Goal: Entertainment & Leisure: Consume media (video, audio)

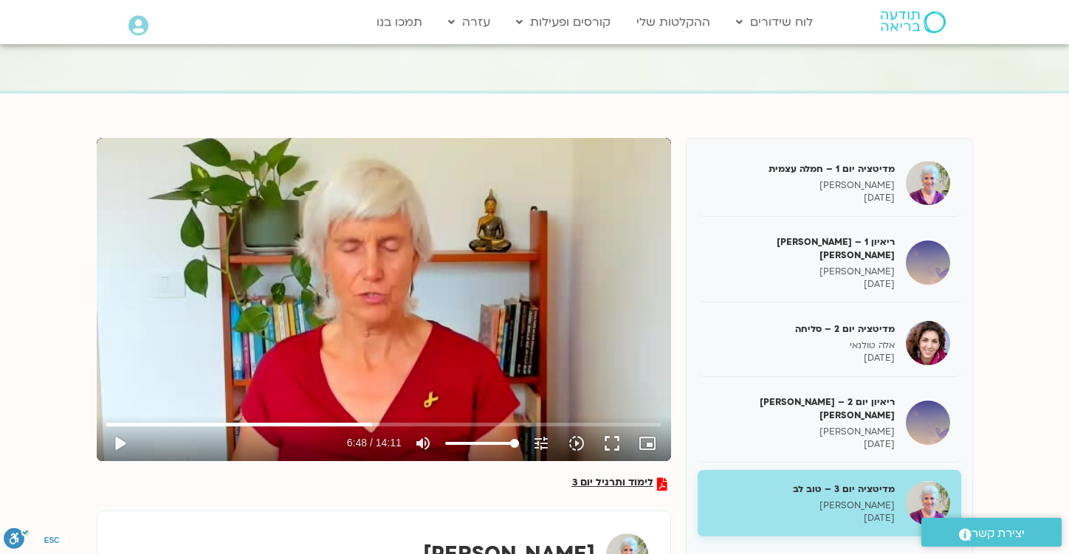
scroll to position [114, 0]
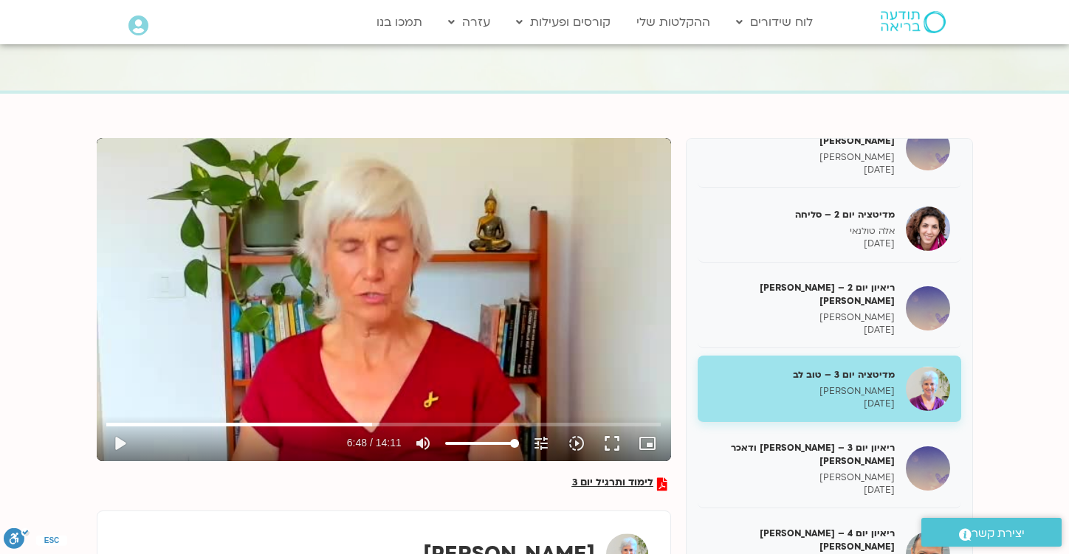
click at [407, 275] on div "Skip Ad play_arrow 6:48 / 14:11 volume_up Mute tune Resolution Auto 240p slow_m…" at bounding box center [384, 299] width 574 height 323
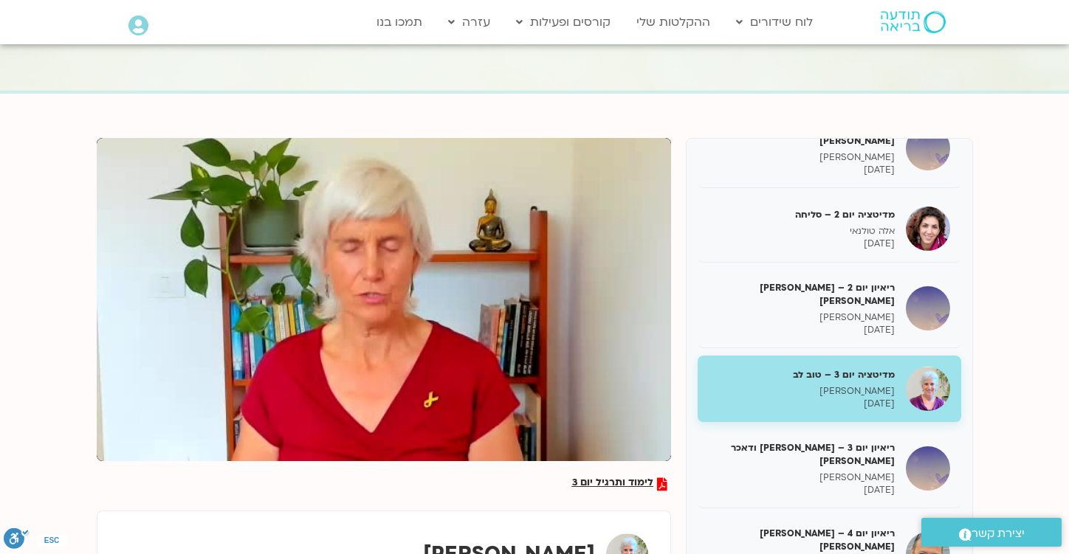
click at [407, 275] on div "Skip Ad pause 6:49 / 14:11 volume_up Mute tune Resolution Auto 240p slow_motion…" at bounding box center [384, 299] width 574 height 323
type input "411.457641"
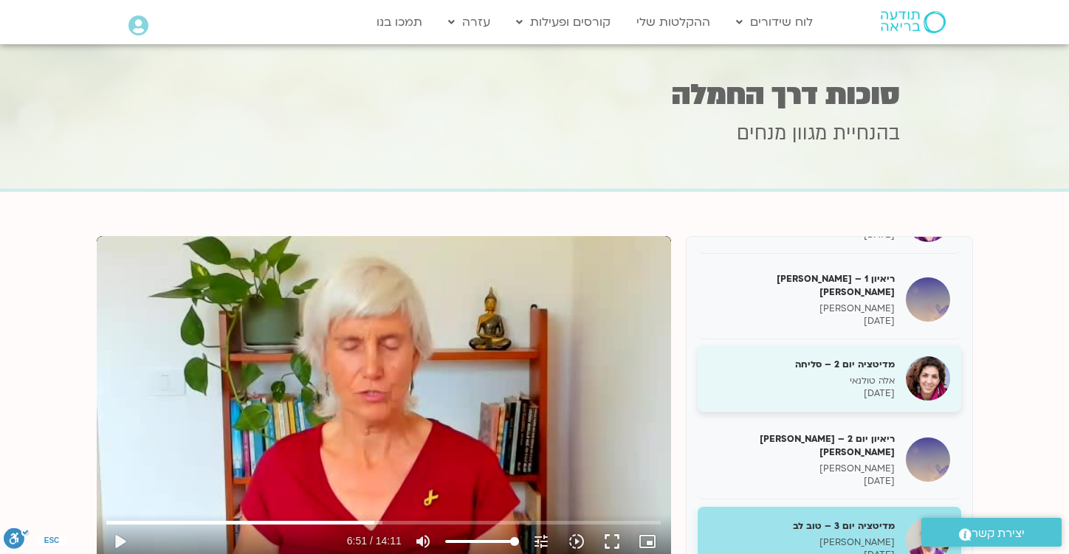
scroll to position [0, 0]
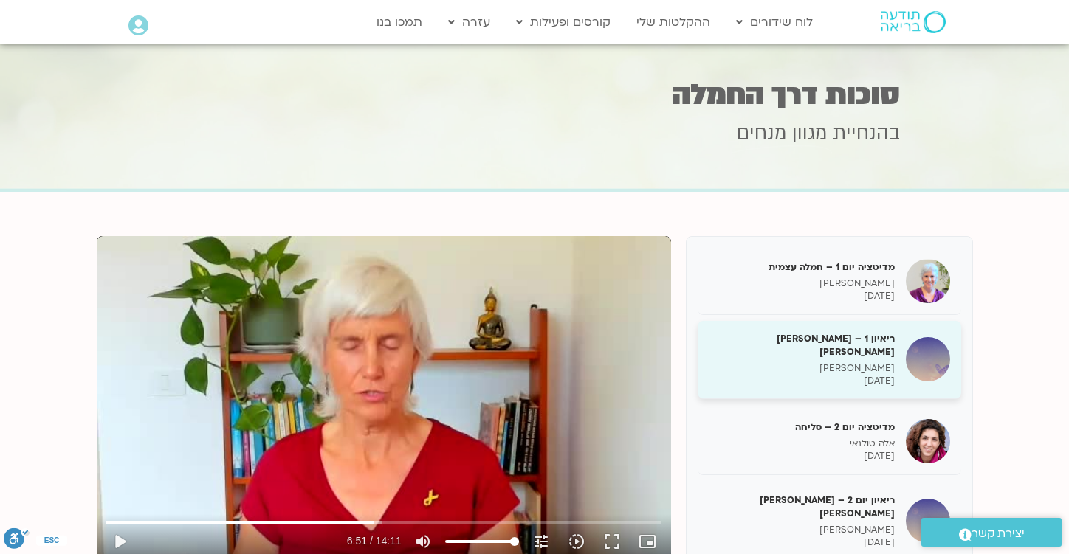
click at [792, 348] on div "ריאיון 1 – [PERSON_NAME] [PERSON_NAME] [PERSON_NAME] [DATE]" at bounding box center [802, 359] width 186 height 55
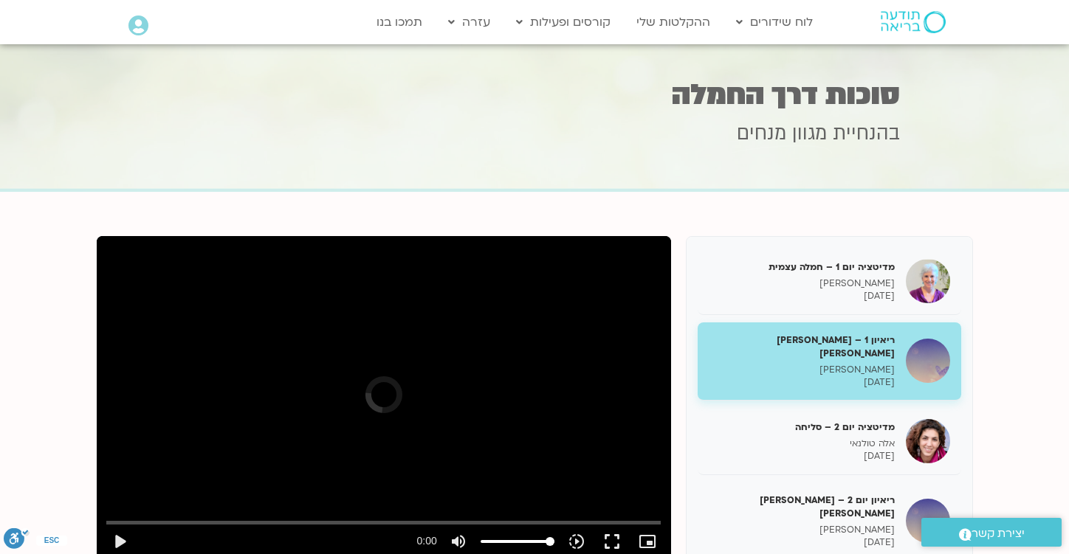
click at [433, 385] on div "Skip Ad play_arrow 0:00 volume_up Mute tune Resolution Auto slow_motion_video P…" at bounding box center [384, 397] width 574 height 323
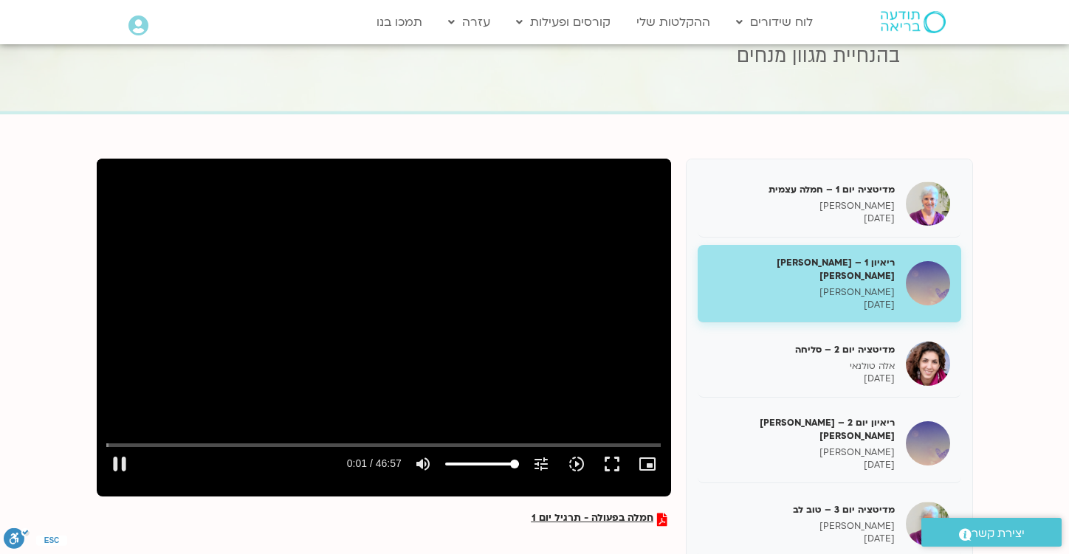
scroll to position [83, 0]
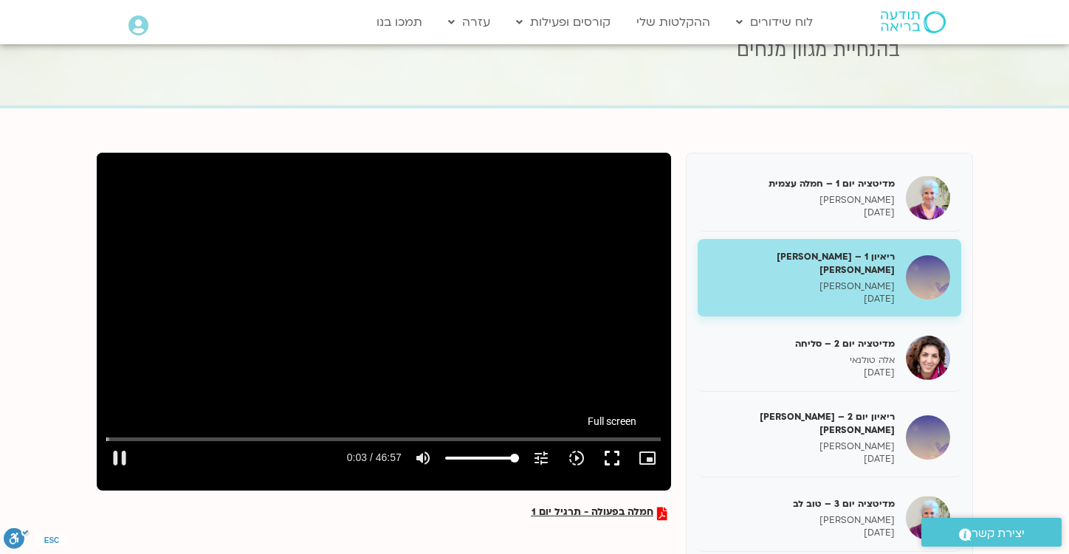
click at [613, 461] on button "fullscreen" at bounding box center [611, 458] width 35 height 35
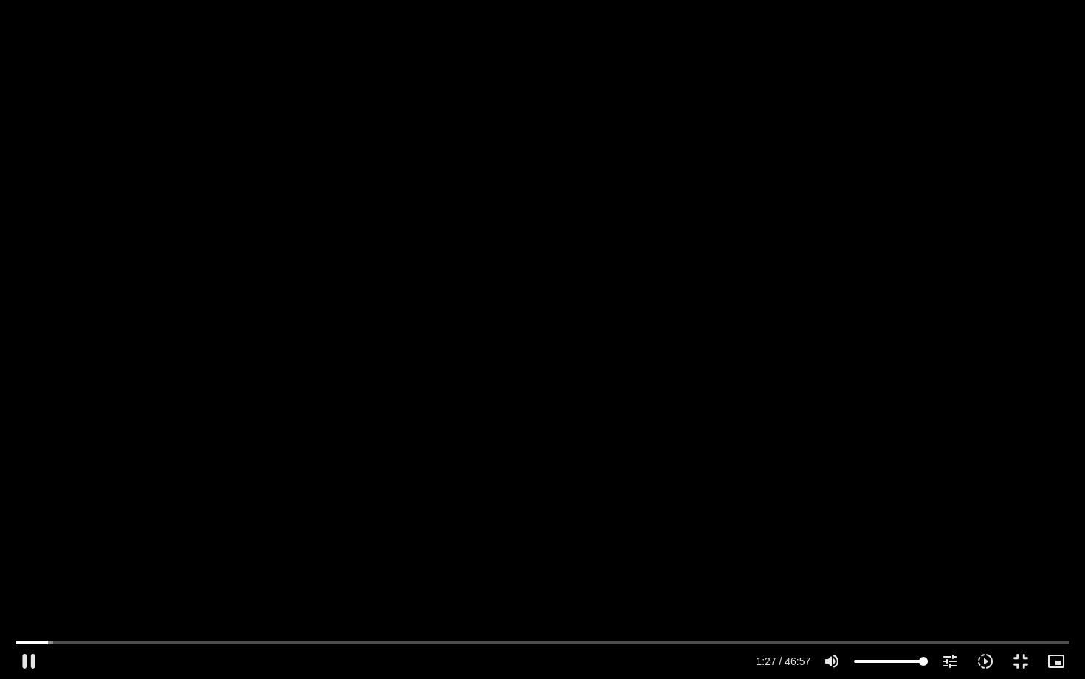
click at [836, 170] on div "Skip Ad 41:45 pause 1:27 / 46:57 volume_up Mute tune Resolution Auto 720p slow_…" at bounding box center [542, 339] width 1085 height 679
click at [746, 266] on div "Skip Ad 41:45 play_arrow 1:27 / 46:57 volume_up Mute tune Resolution Auto 720p …" at bounding box center [542, 339] width 1085 height 679
click at [642, 284] on div "Skip Ad 41:45 pause 5:07 / 46:57 volume_up Mute tune Resolution Auto 720p slow_…" at bounding box center [542, 339] width 1085 height 679
click at [667, 266] on div "Skip Ad 41:45 play_arrow 5:08 / 46:57 volume_up Mute tune Resolution Auto 720p …" at bounding box center [542, 339] width 1085 height 679
click at [901, 177] on div "Skip Ad 41:45 pause 7:44 / 46:57 volume_up Mute tune Resolution Auto 720p slow_…" at bounding box center [542, 339] width 1085 height 679
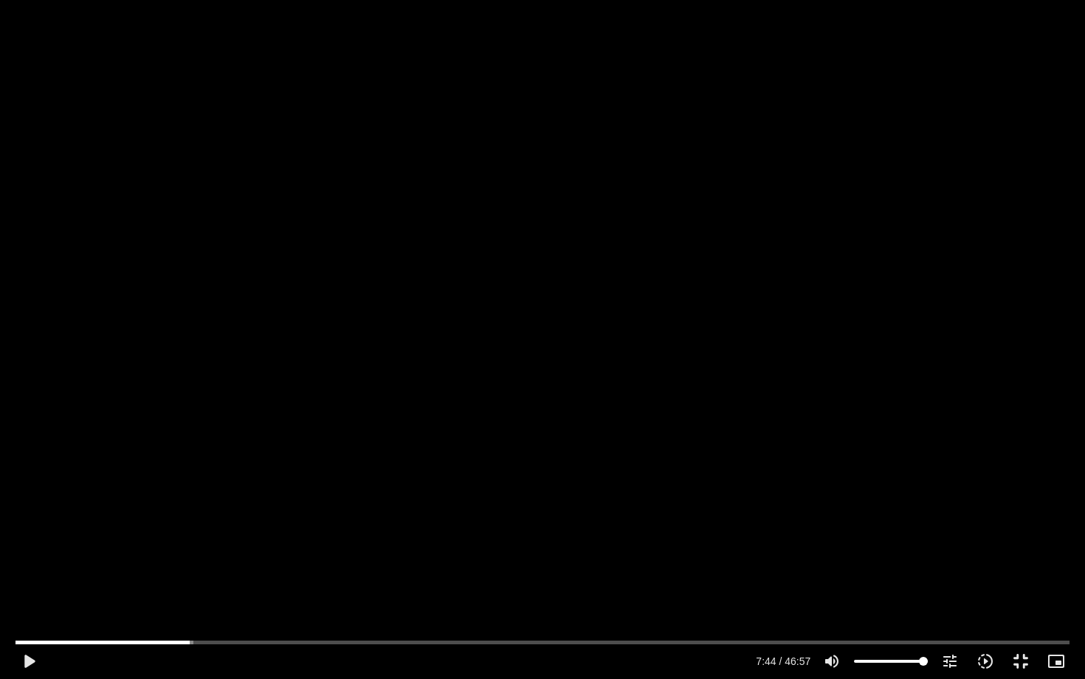
click at [934, 233] on div "Skip Ad 41:45 play_arrow 7:44 / 46:57 volume_up Mute tune Resolution Auto 720p …" at bounding box center [542, 339] width 1085 height 679
click at [1047, 152] on div "Skip Ad 41:45 pause 13:23 / 46:57 volume_up Mute tune Resolution Auto 720p slow…" at bounding box center [542, 339] width 1085 height 679
click at [1047, 152] on div "Skip Ad 41:45 play_arrow 13:23 / 46:57 volume_up Mute tune Resolution Auto 720p…" at bounding box center [542, 339] width 1085 height 679
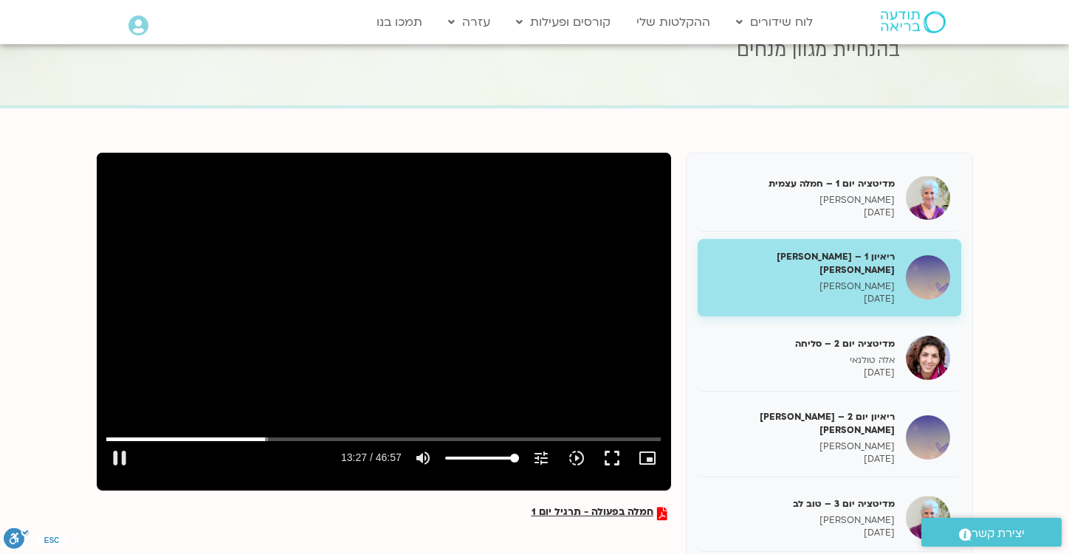
click at [511, 295] on div "Skip Ad 41:45 pause 13:27 / 46:57 volume_up Mute tune Resolution Auto 720p slow…" at bounding box center [384, 314] width 574 height 323
click at [502, 293] on div "Skip Ad 41:45 play_arrow 13:27 / 46:57 volume_up Mute tune Resolution Auto 720p…" at bounding box center [384, 314] width 574 height 323
click at [613, 465] on button "fullscreen" at bounding box center [611, 458] width 35 height 35
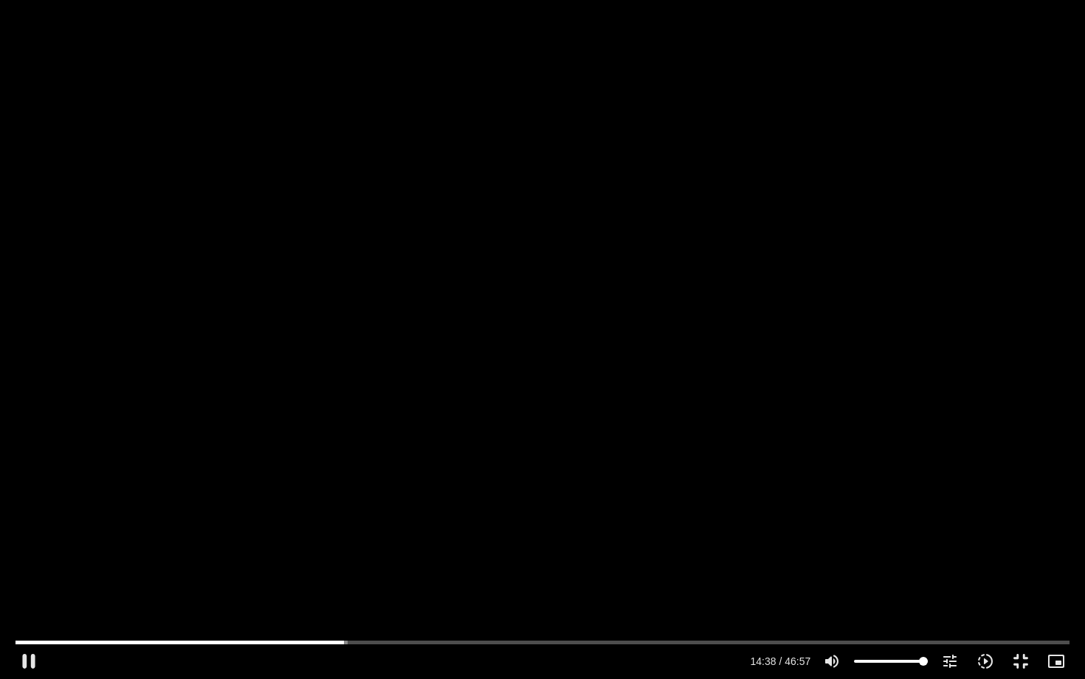
click at [726, 216] on div "Skip Ad 39:29 pause 14:38 / 46:57 volume_up Mute tune Resolution Auto 720p slow…" at bounding box center [542, 339] width 1085 height 679
click at [726, 216] on div "Skip Ad 39:29 play_arrow 14:38 / 46:57 volume_up Mute tune Resolution Auto 720p…" at bounding box center [542, 339] width 1085 height 679
click at [808, 216] on div "Skip Ad 39:29 pause 22:48 / 46:57 volume_up Mute tune Resolution Auto 720p slow…" at bounding box center [542, 339] width 1085 height 679
click at [788, 181] on div "Skip Ad 39:29 play_arrow 22:49 / 46:57 volume_up Mute tune Resolution Auto 720p…" at bounding box center [542, 339] width 1085 height 679
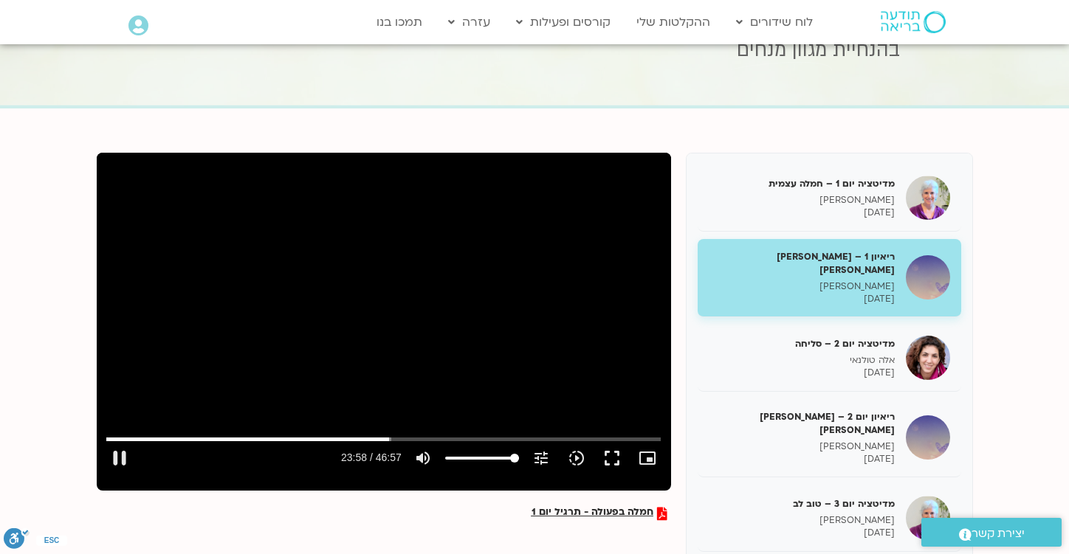
click at [568, 230] on div "Skip Ad 39:29 pause 23:58 / 46:57 volume_up Mute tune Resolution Auto 720p slow…" at bounding box center [384, 314] width 574 height 323
type input "1438.280554"
